Goal: Transaction & Acquisition: Purchase product/service

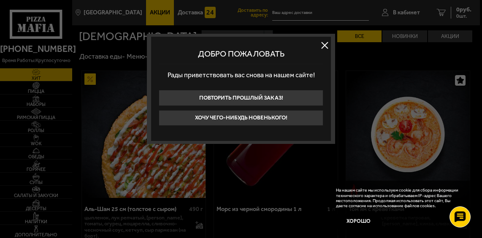
click at [323, 47] on button at bounding box center [324, 45] width 13 height 13
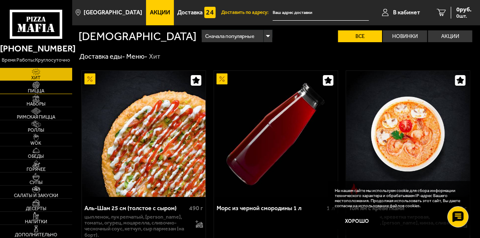
click at [49, 91] on span "Пицца" at bounding box center [36, 91] width 72 height 5
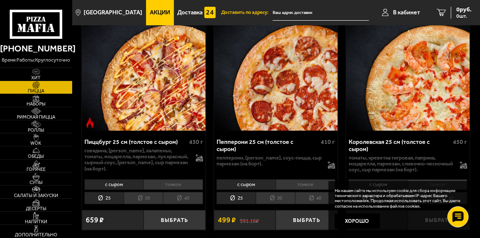
scroll to position [1520, 0]
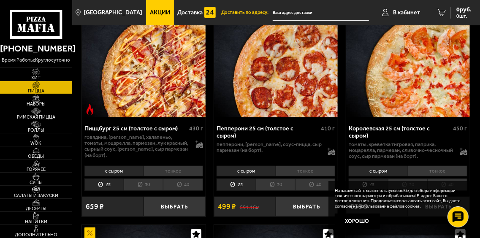
click at [149, 181] on li "30" at bounding box center [143, 185] width 39 height 12
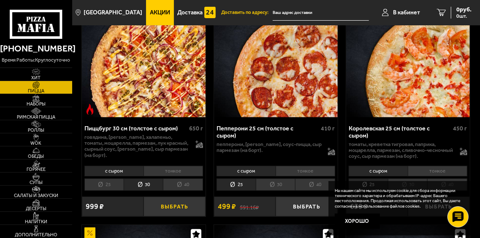
click at [164, 197] on button "Выбрать" at bounding box center [175, 207] width 62 height 20
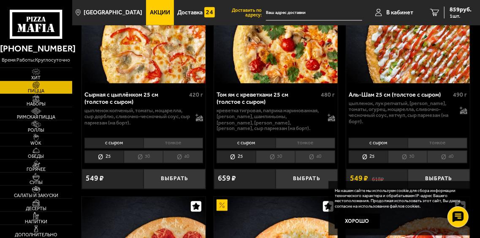
scroll to position [633, 0]
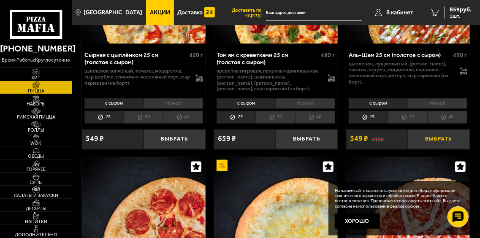
click at [430, 134] on button "Выбрать" at bounding box center [439, 140] width 62 height 20
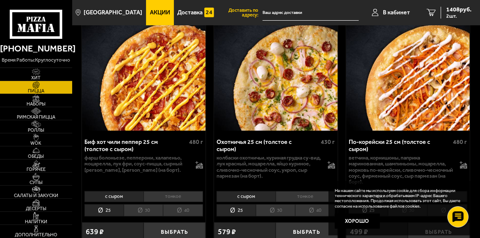
scroll to position [127, 0]
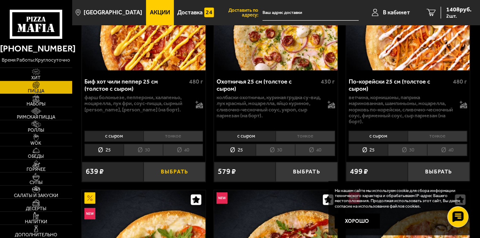
click at [173, 171] on button "Выбрать" at bounding box center [175, 172] width 62 height 20
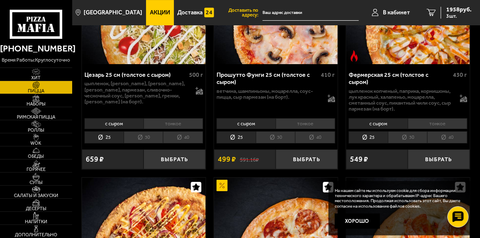
scroll to position [1351, 0]
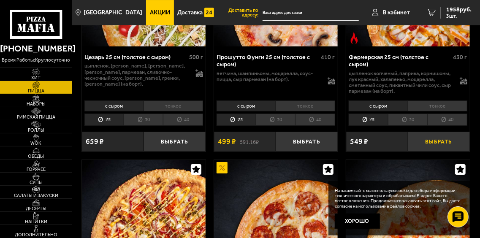
click at [439, 134] on button "Выбрать" at bounding box center [439, 142] width 62 height 20
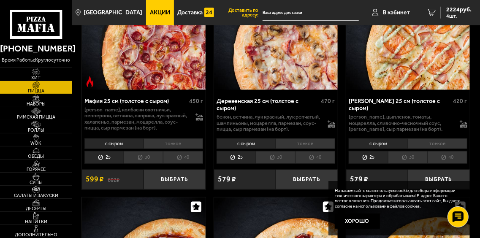
scroll to position [1773, 0]
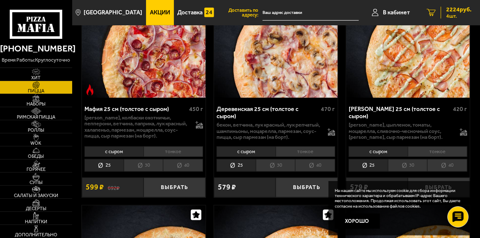
click at [452, 9] on span "2224 руб." at bounding box center [458, 10] width 25 height 6
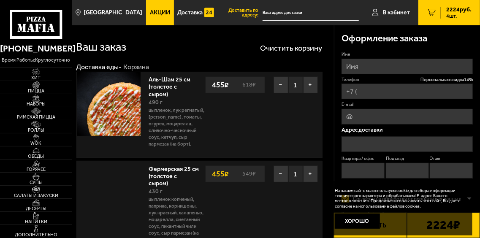
type input "[PHONE_NUMBER]"
type input "[STREET_ADDRESS]"
type input "63"
type input "2"
type input "3"
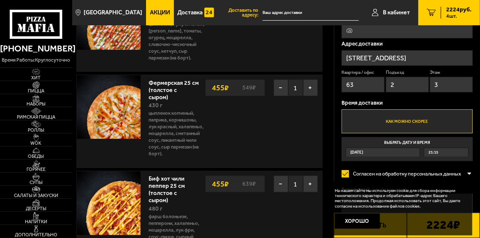
scroll to position [127, 0]
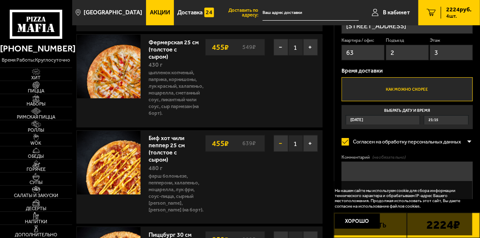
click at [281, 135] on button "−" at bounding box center [281, 143] width 15 height 17
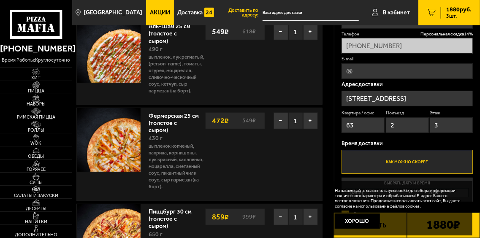
scroll to position [42, 0]
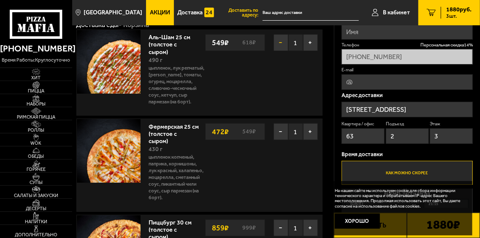
click at [280, 44] on button "−" at bounding box center [281, 42] width 15 height 17
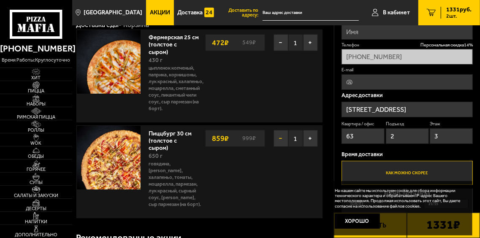
click at [282, 132] on button "−" at bounding box center [281, 138] width 15 height 17
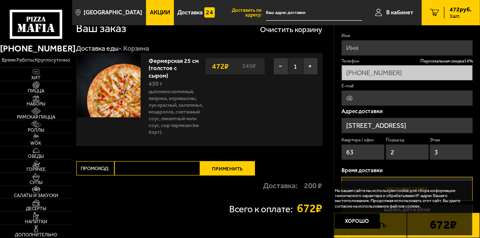
scroll to position [0, 0]
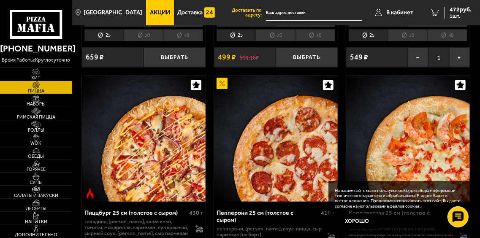
scroll to position [1520, 0]
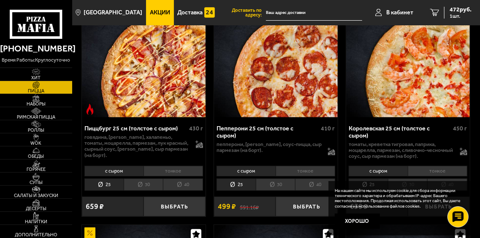
click at [147, 183] on li "30" at bounding box center [143, 185] width 39 height 12
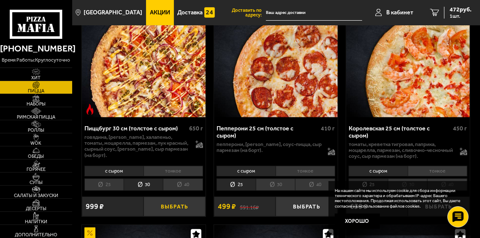
click at [184, 204] on button "Выбрать" at bounding box center [175, 207] width 62 height 20
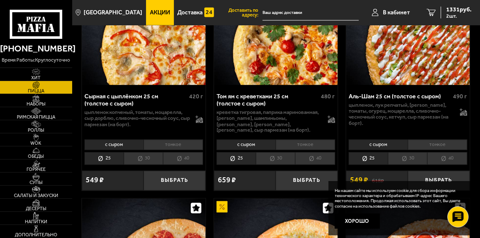
scroll to position [591, 0]
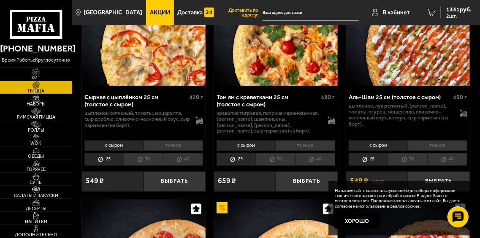
click at [412, 155] on li "30" at bounding box center [407, 159] width 39 height 12
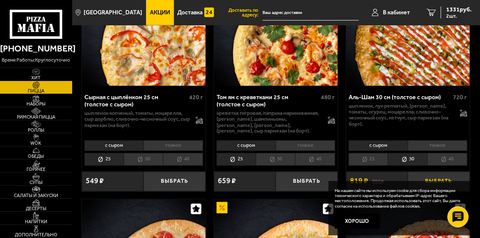
click at [435, 175] on button "Выбрать" at bounding box center [439, 182] width 62 height 20
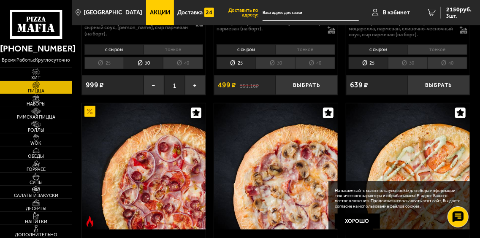
scroll to position [1646, 0]
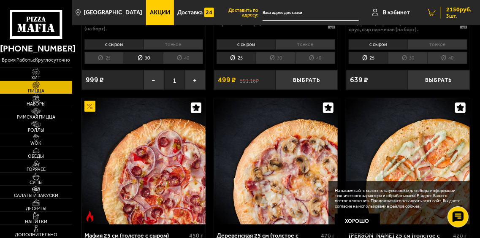
click at [451, 5] on link "3 2150 руб. 3 шт." at bounding box center [449, 12] width 62 height 25
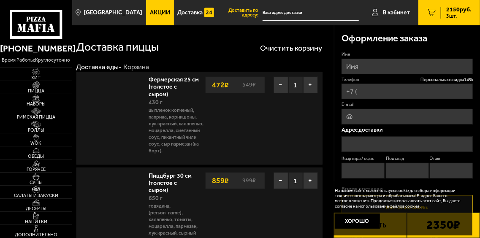
type input "[PHONE_NUMBER]"
type input "[STREET_ADDRESS]"
type input "63"
type input "2"
type input "3"
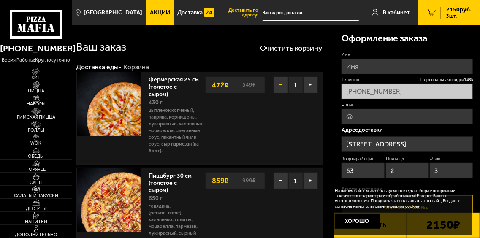
click at [280, 87] on button "−" at bounding box center [281, 84] width 15 height 17
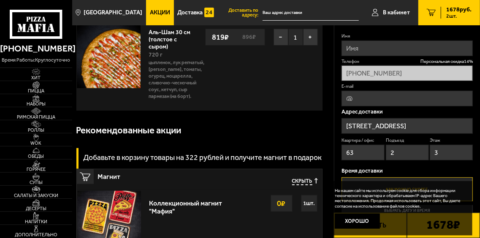
scroll to position [127, 0]
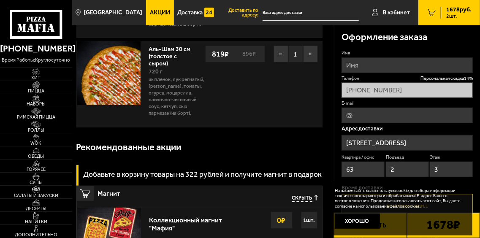
click at [369, 64] on input "Имя" at bounding box center [407, 65] width 131 height 16
type input "[PERSON_NAME]"
type input "[EMAIL_ADDRESS][DOMAIN_NAME]"
click at [296, 134] on div "Рекомендованные акции" at bounding box center [199, 147] width 246 height 26
click at [407, 130] on p "Адрес доставки" at bounding box center [407, 128] width 131 height 5
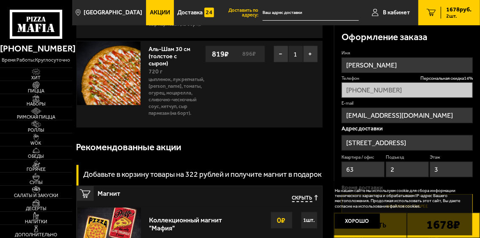
drag, startPoint x: 370, startPoint y: 68, endPoint x: 340, endPoint y: 65, distance: 29.8
click at [340, 65] on div "Оформление заказа Имя [PERSON_NAME] Персональная скидка 14 % [PHONE_NUMBER] E-m…" at bounding box center [407, 189] width 146 height 331
click at [337, 92] on div "Оформление заказа Имя [PERSON_NAME] Персональная скидка 14 % [PHONE_NUMBER] E-m…" at bounding box center [407, 189] width 146 height 331
drag, startPoint x: 337, startPoint y: 92, endPoint x: 473, endPoint y: 43, distance: 144.9
click at [473, 43] on div "Оформление заказа Имя [PERSON_NAME] Персональная скидка 14 % [PHONE_NUMBER] E-m…" at bounding box center [407, 189] width 146 height 331
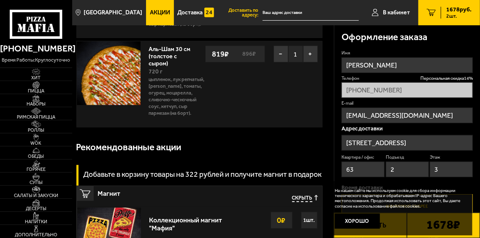
drag, startPoint x: 369, startPoint y: 67, endPoint x: 336, endPoint y: 60, distance: 33.5
click at [336, 60] on div "Оформление заказа Имя [PERSON_NAME] Персональная скидка 14 % [PHONE_NUMBER] E-m…" at bounding box center [407, 189] width 146 height 331
type input "ден"
click button "Выбрать способ оплаты" at bounding box center [0, 0] width 0 height 0
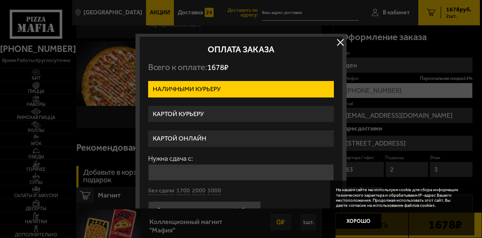
click at [172, 113] on label "Картой курьеру" at bounding box center [241, 114] width 186 height 16
click at [0, 0] on input "Картой курьеру" at bounding box center [0, 0] width 0 height 0
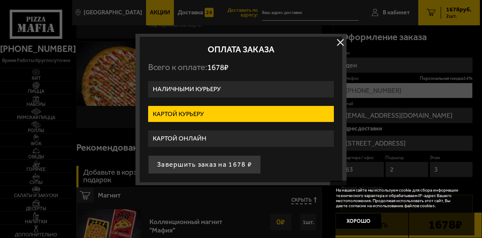
click at [339, 49] on div "Оплата заказа Всего к оплате: 1678 ₽ Наличными курьеру Картой курьеру Картой он…" at bounding box center [241, 110] width 211 height 152
click at [343, 43] on button "button" at bounding box center [340, 42] width 13 height 13
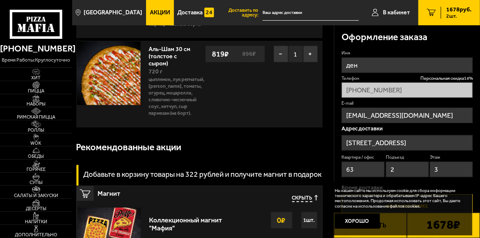
drag, startPoint x: 421, startPoint y: 114, endPoint x: 343, endPoint y: 119, distance: 78.7
click at [343, 119] on input "[EMAIL_ADDRESS][DOMAIN_NAME]" at bounding box center [407, 116] width 131 height 16
drag, startPoint x: 365, startPoint y: 67, endPoint x: 341, endPoint y: 69, distance: 24.2
click at [342, 69] on input "ден" at bounding box center [407, 65] width 131 height 16
click at [420, 65] on input "[PERSON_NAME]" at bounding box center [407, 65] width 131 height 16
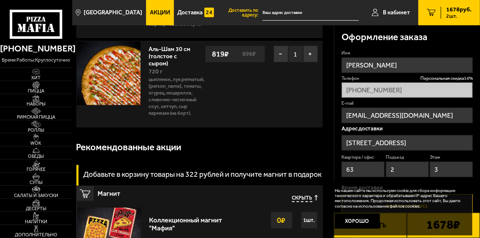
type input "[PERSON_NAME]"
click at [461, 38] on div "Оформление заказа" at bounding box center [407, 37] width 131 height 26
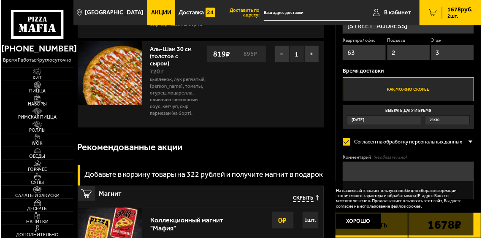
scroll to position [299, 0]
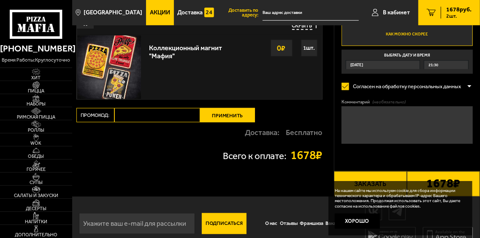
click at [380, 171] on button "Заказать" at bounding box center [370, 183] width 73 height 25
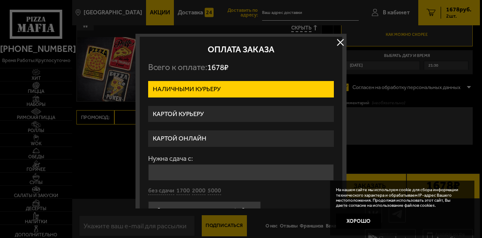
click at [214, 141] on label "Картой онлайн" at bounding box center [241, 138] width 186 height 16
click at [0, 0] on input "Картой онлайн" at bounding box center [0, 0] width 0 height 0
